Goal: Check status: Check status

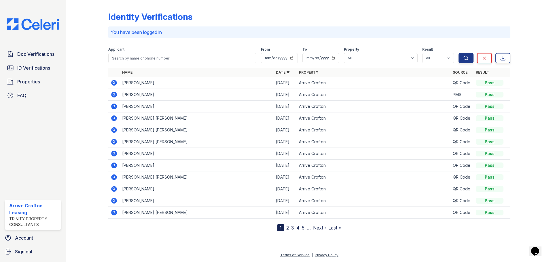
click at [287, 228] on link "2" at bounding box center [287, 228] width 3 height 6
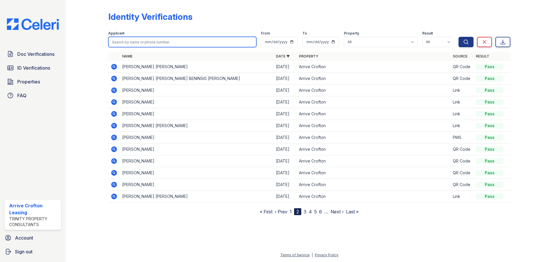
click at [137, 46] on input "search" at bounding box center [182, 42] width 148 height 10
type input "shamwell"
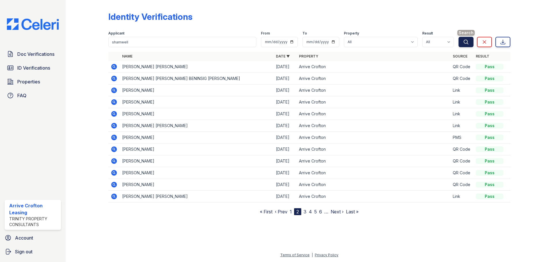
click at [466, 45] on icon "submit" at bounding box center [466, 42] width 6 height 6
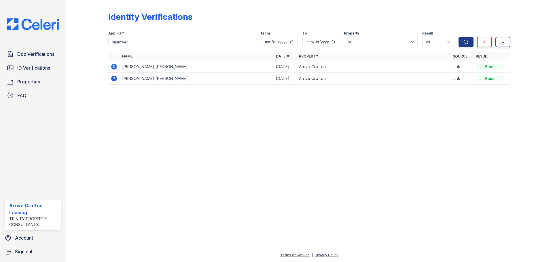
click at [114, 67] on icon at bounding box center [114, 66] width 7 height 7
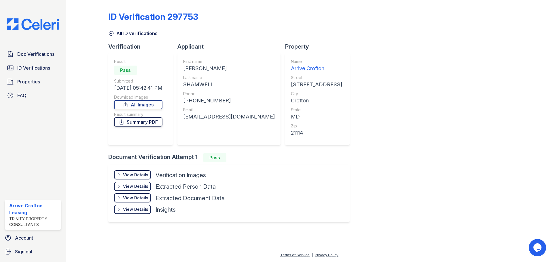
click at [144, 124] on link "Summary PDF" at bounding box center [138, 121] width 48 height 9
click at [133, 176] on div "View Details" at bounding box center [135, 175] width 25 height 6
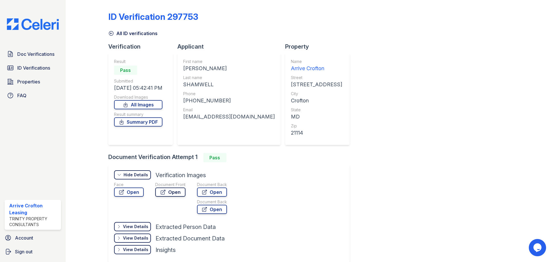
click at [175, 190] on link "Open" at bounding box center [170, 192] width 30 height 9
click at [212, 191] on link "Open" at bounding box center [212, 192] width 30 height 9
click at [110, 31] on icon at bounding box center [111, 34] width 6 height 6
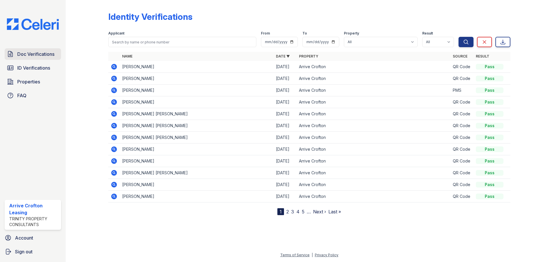
click at [27, 53] on span "Doc Verifications" at bounding box center [35, 54] width 37 height 7
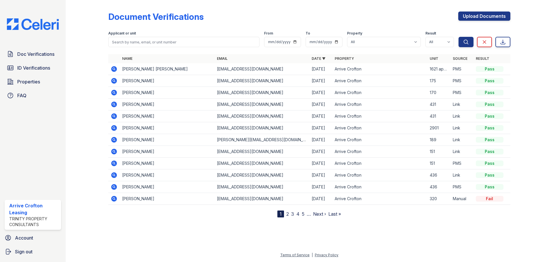
click at [116, 177] on icon at bounding box center [114, 175] width 6 height 6
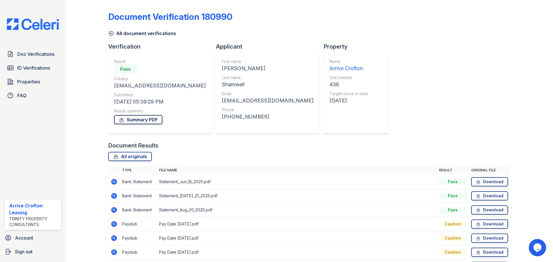
click at [125, 117] on link "Summary PDF" at bounding box center [138, 119] width 48 height 9
click at [110, 30] on link "All document verifications" at bounding box center [142, 33] width 68 height 7
